Goal: Information Seeking & Learning: Check status

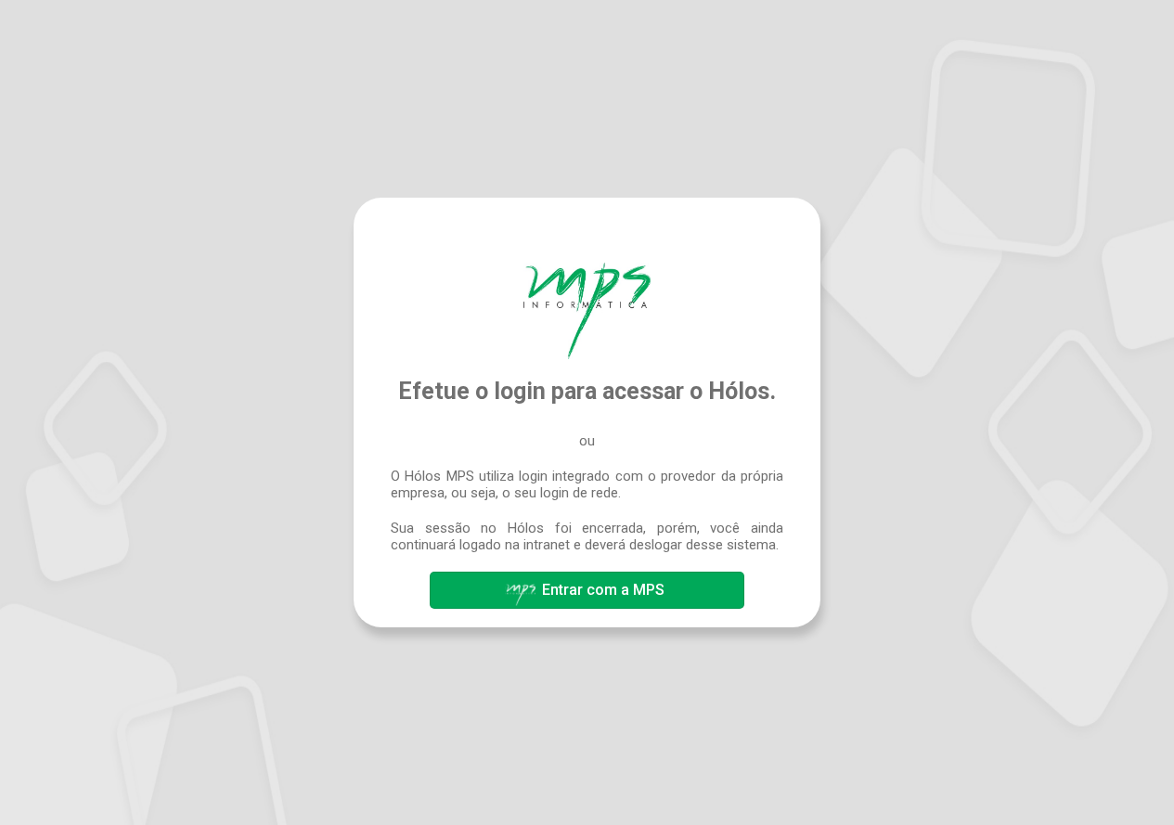
click at [628, 603] on span "Entrar com a MPS" at bounding box center [587, 590] width 164 height 32
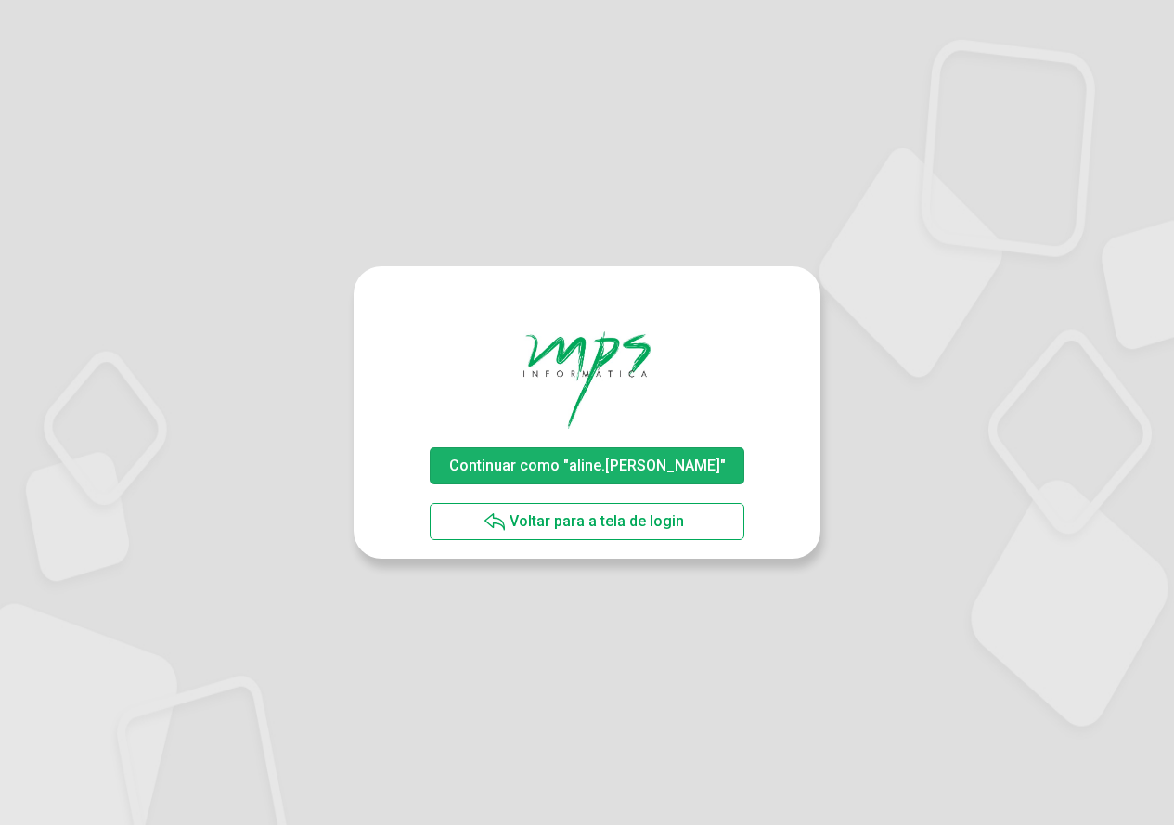
click at [641, 459] on span "Continuar como "aline.rodrigues"" at bounding box center [587, 466] width 277 height 18
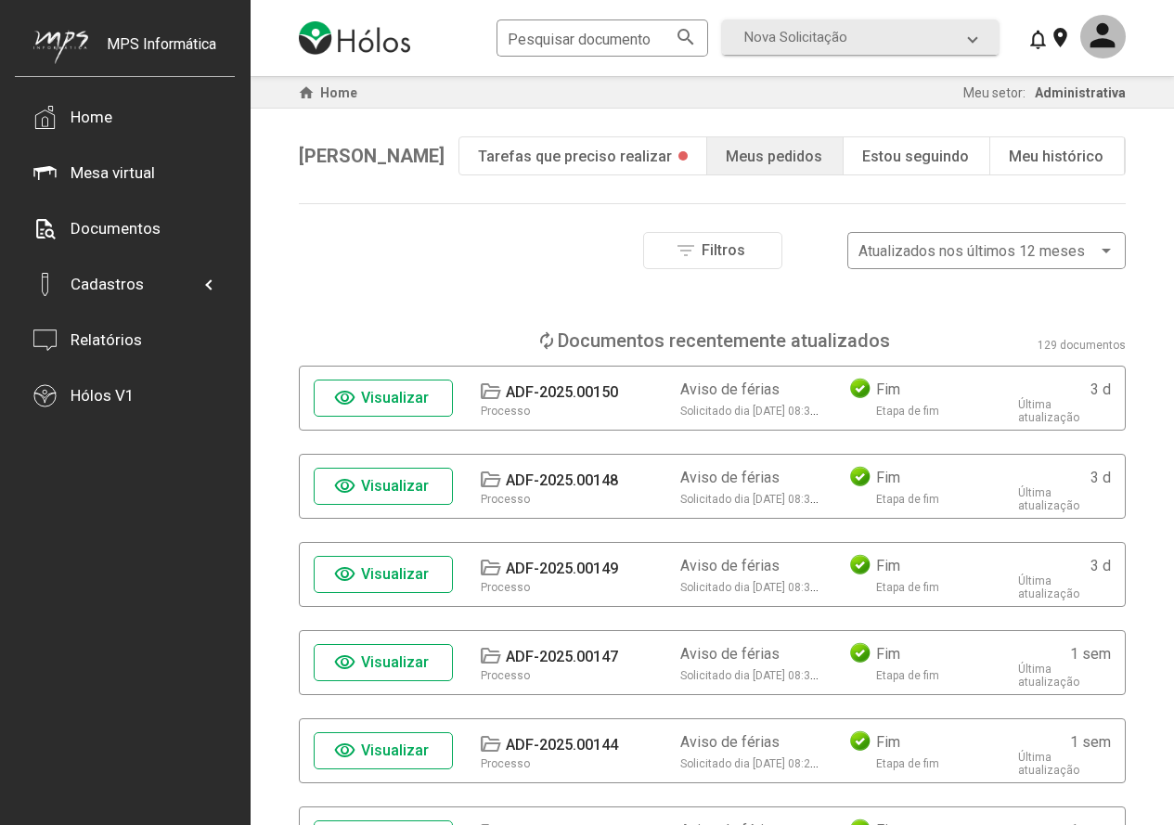
click at [410, 390] on span "Visualizar" at bounding box center [395, 398] width 68 height 18
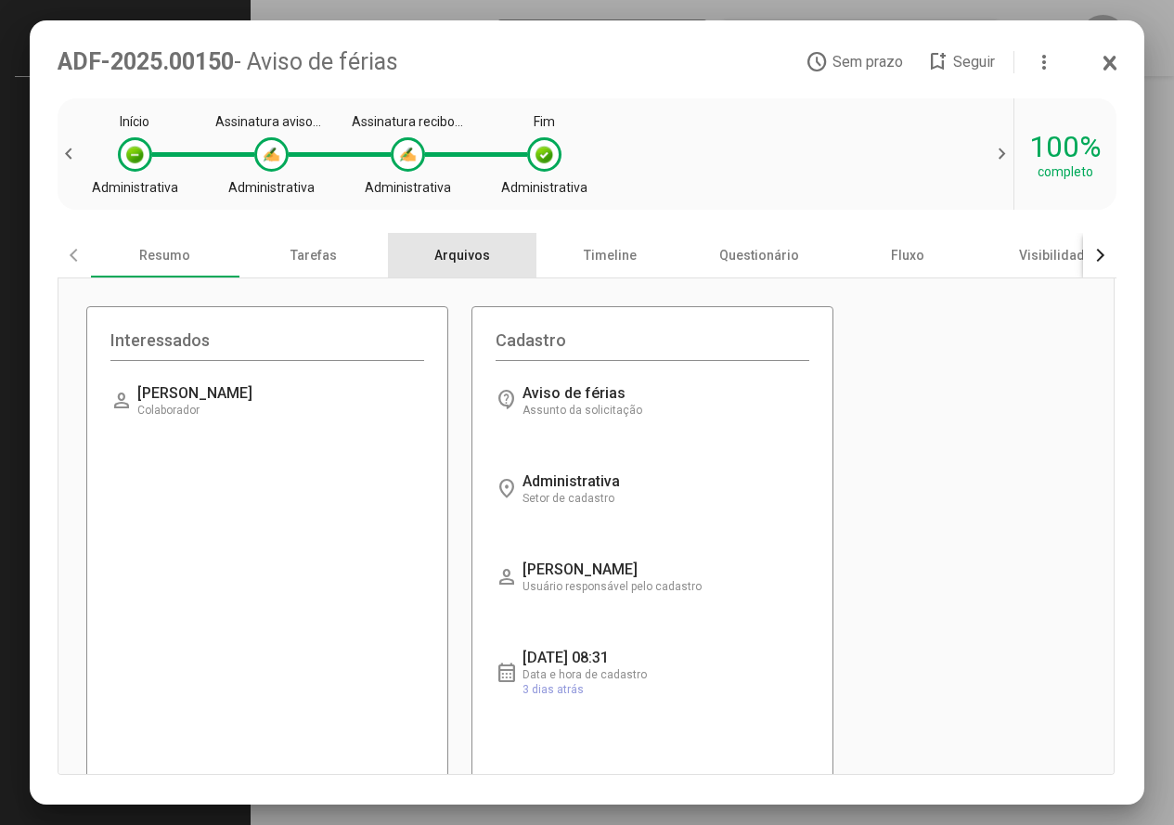
click at [454, 250] on div "Arquivos" at bounding box center [462, 255] width 148 height 45
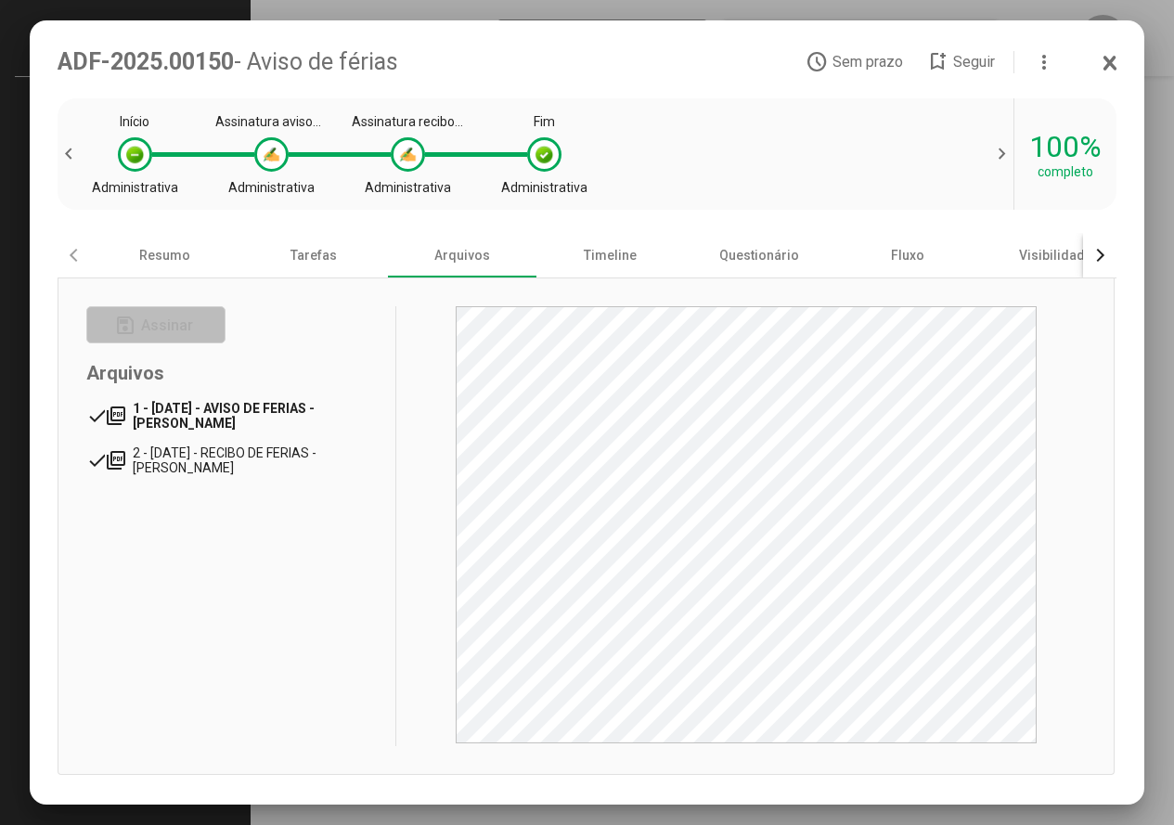
click at [315, 418] on span "1 - [DATE] - AVISO DE FERIAS - [PERSON_NAME]" at bounding box center [224, 416] width 182 height 30
click at [201, 455] on span "2 - [DATE] - RECIBO DE FERIAS - [PERSON_NAME]" at bounding box center [228, 460] width 191 height 30
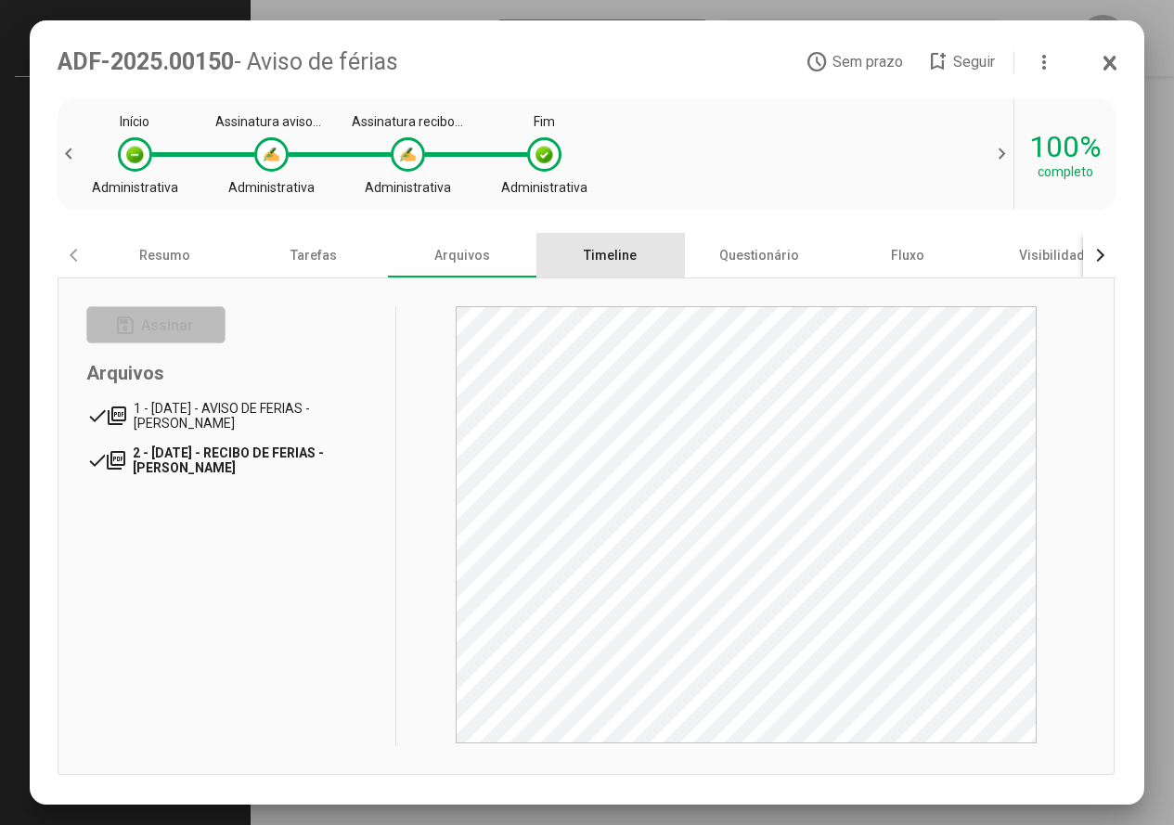
click at [617, 249] on div "Timeline" at bounding box center [610, 255] width 148 height 45
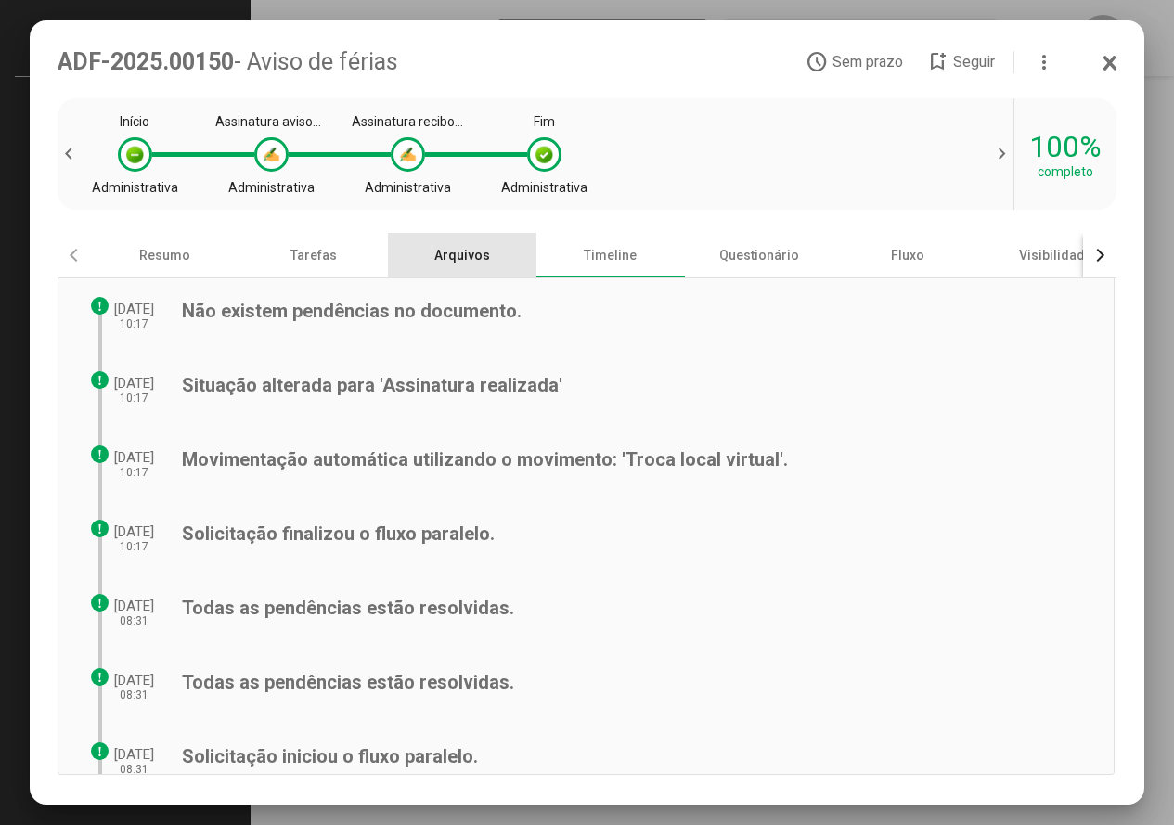
click at [459, 246] on div "Arquivos" at bounding box center [462, 255] width 148 height 45
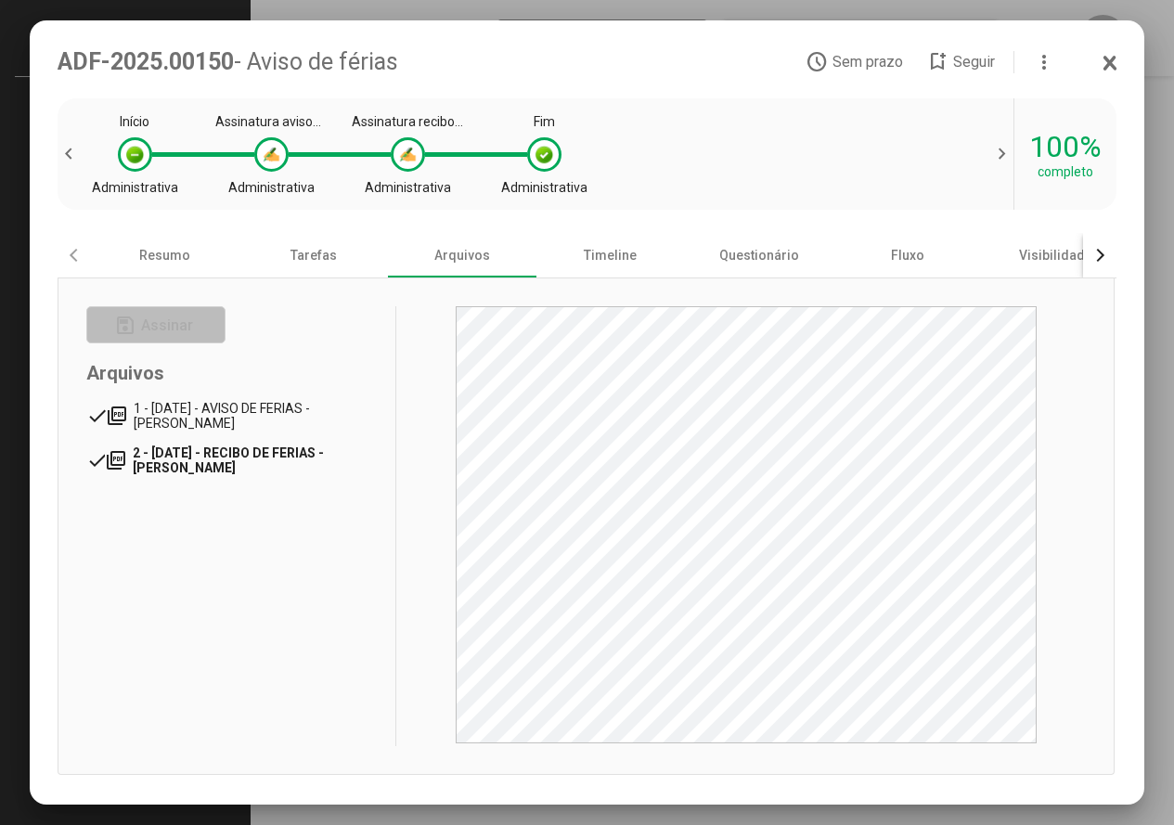
click at [622, 53] on div "ADF-2025.00150 - Aviso de férias" at bounding box center [432, 61] width 749 height 27
click at [1115, 60] on icon at bounding box center [1110, 63] width 15 height 19
